Goal: Find specific page/section: Find specific page/section

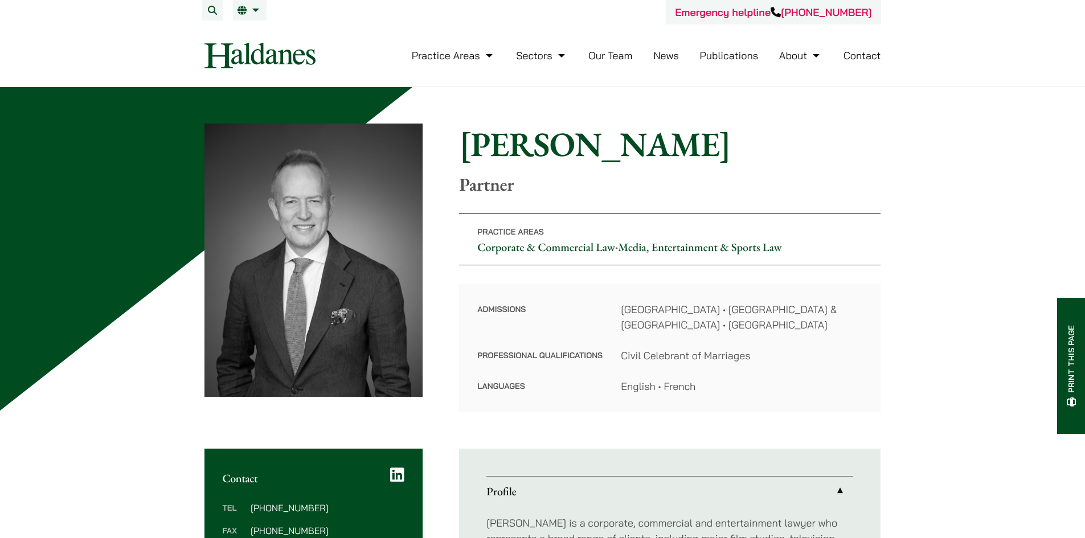
click at [254, 7] on link "EN" at bounding box center [250, 10] width 24 height 9
click at [254, 30] on link "繁" at bounding box center [307, 33] width 148 height 23
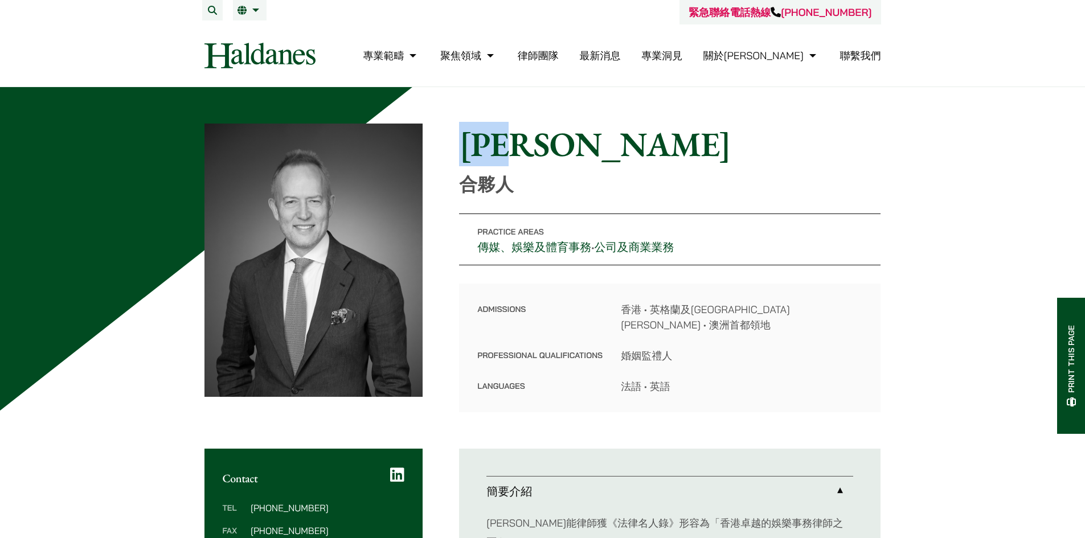
drag, startPoint x: 460, startPoint y: 138, endPoint x: 604, endPoint y: 143, distance: 144.2
click at [604, 143] on h1 "[PERSON_NAME]" at bounding box center [670, 144] width 422 height 41
copy h1 "[PERSON_NAME]"
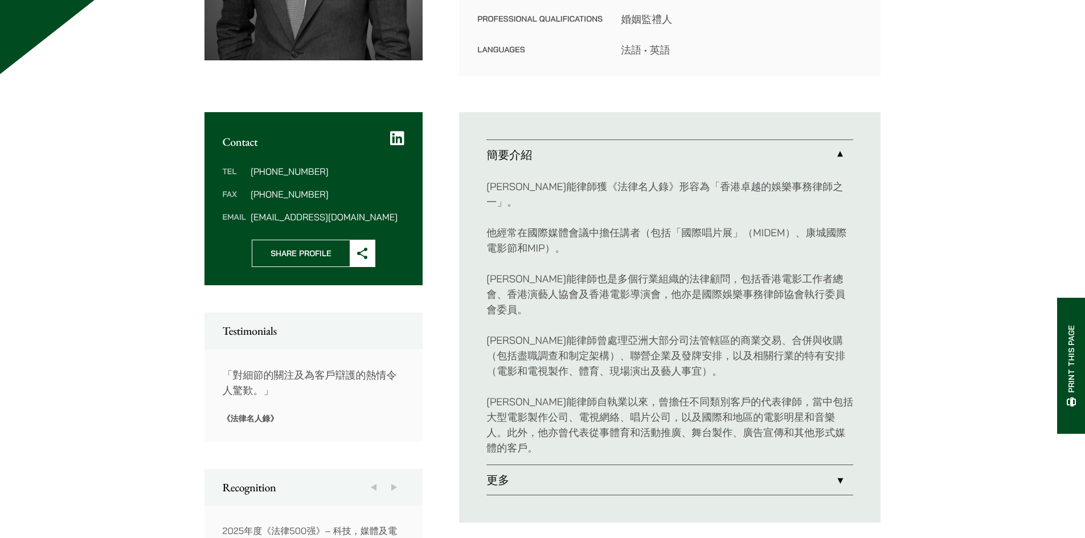
scroll to position [342, 0]
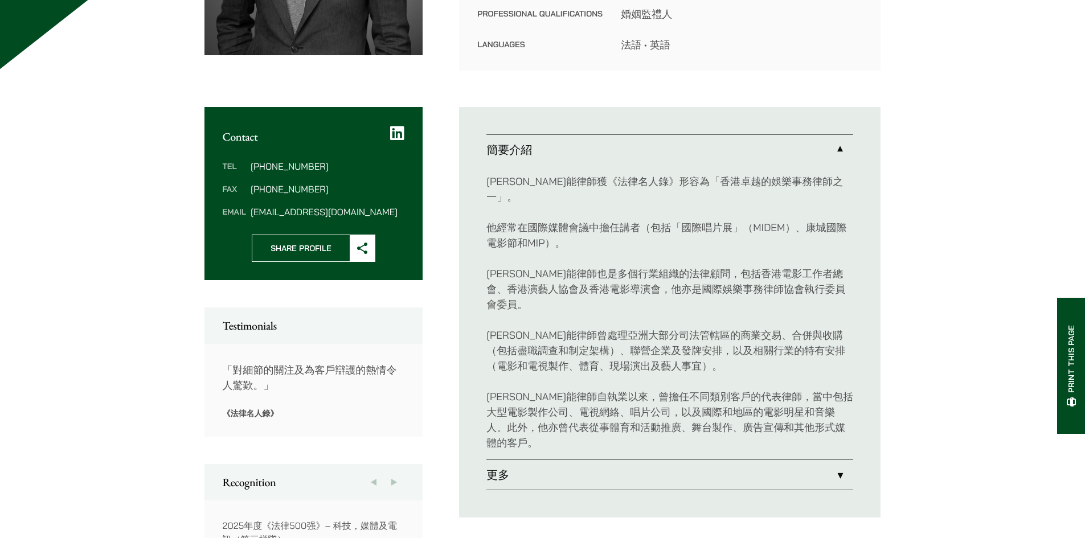
drag, startPoint x: 812, startPoint y: 419, endPoint x: 795, endPoint y: 418, distance: 17.1
click at [812, 460] on link "更多" at bounding box center [670, 475] width 367 height 30
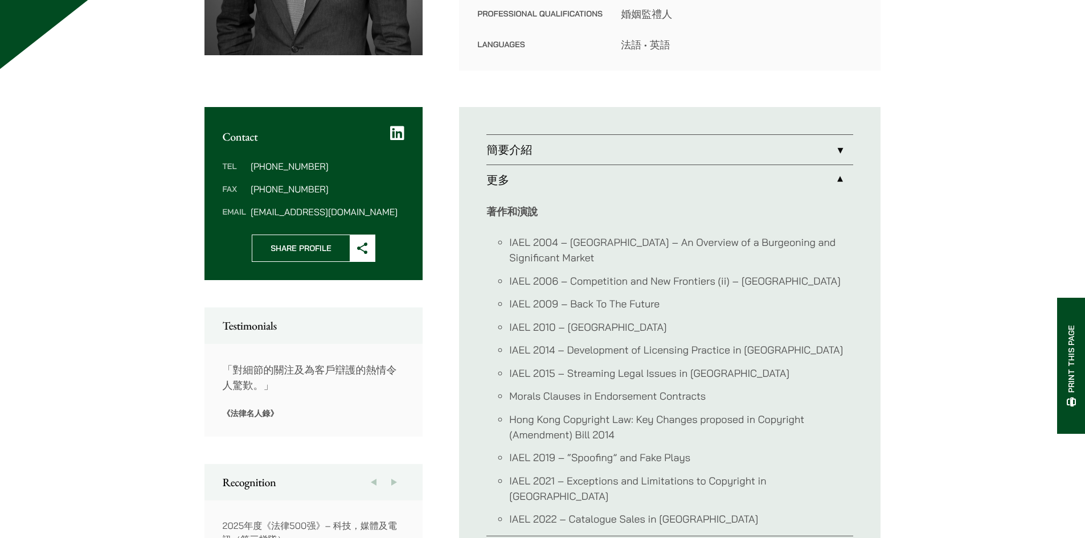
click at [391, 319] on h2 "Testimonials" at bounding box center [314, 326] width 182 height 14
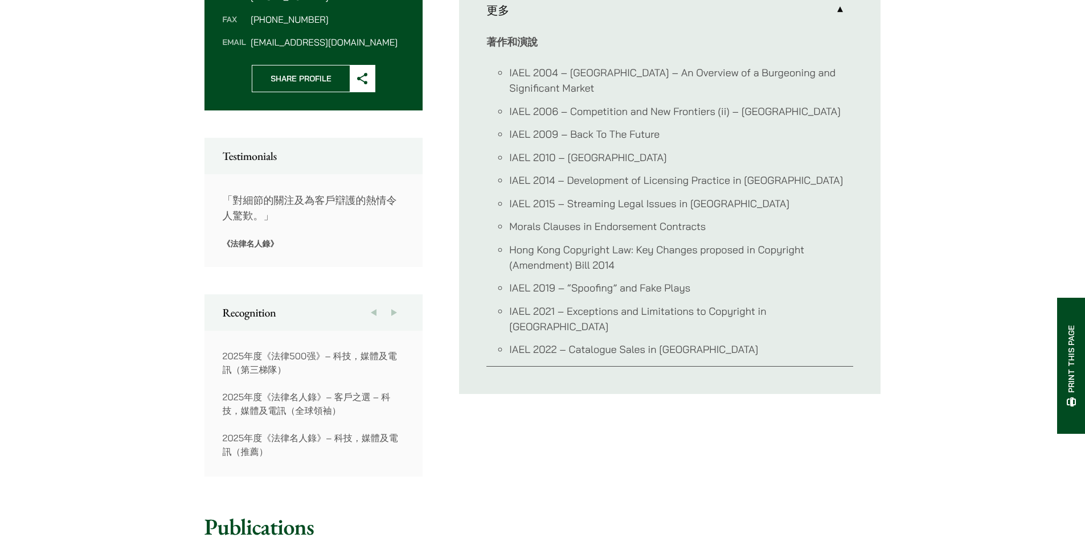
scroll to position [513, 0]
click at [402, 299] on button "Next" at bounding box center [394, 311] width 21 height 36
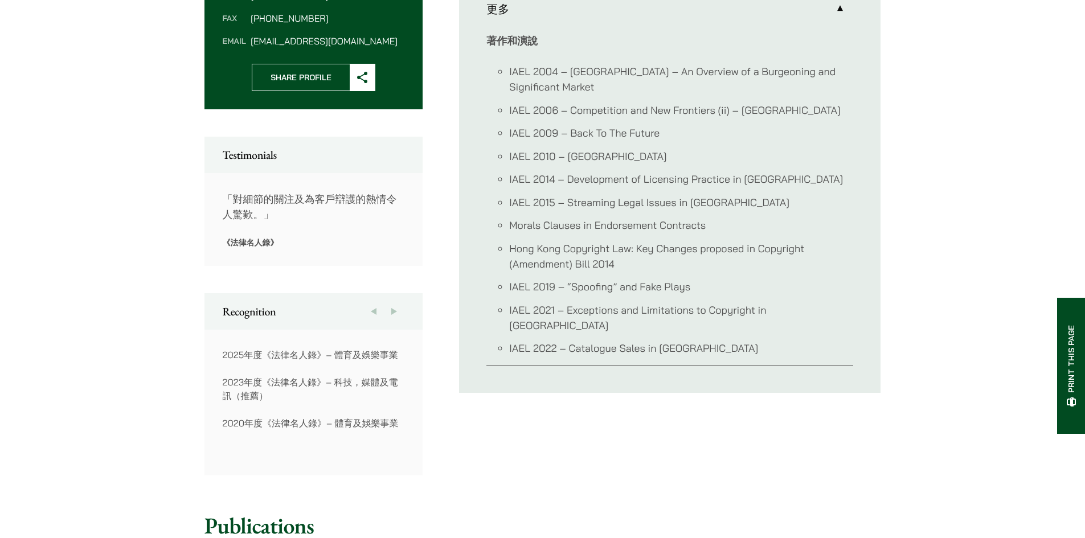
click at [402, 299] on button "Next" at bounding box center [394, 311] width 21 height 36
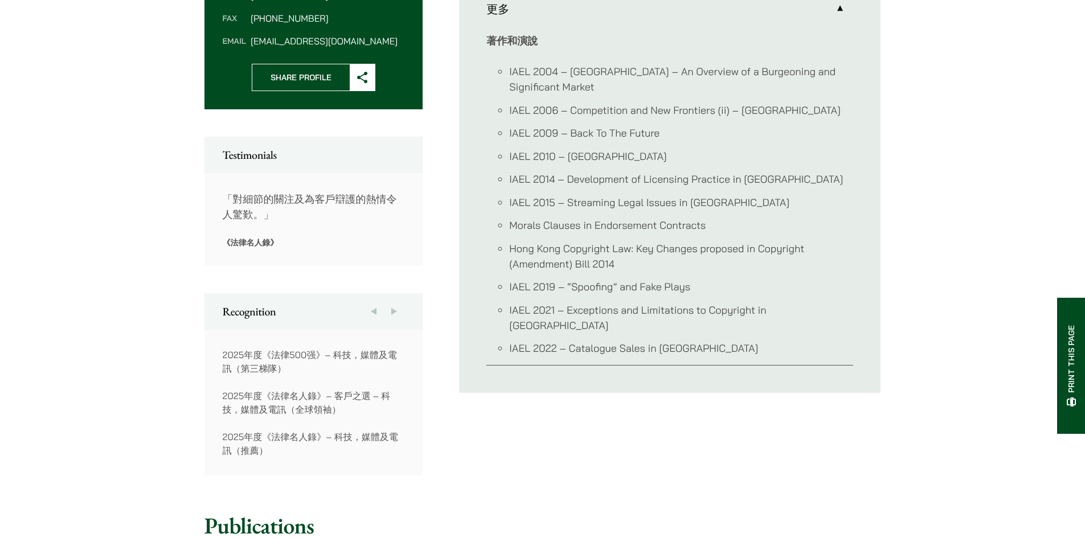
click at [402, 299] on button "Next" at bounding box center [394, 311] width 21 height 36
